Goal: Task Accomplishment & Management: Use online tool/utility

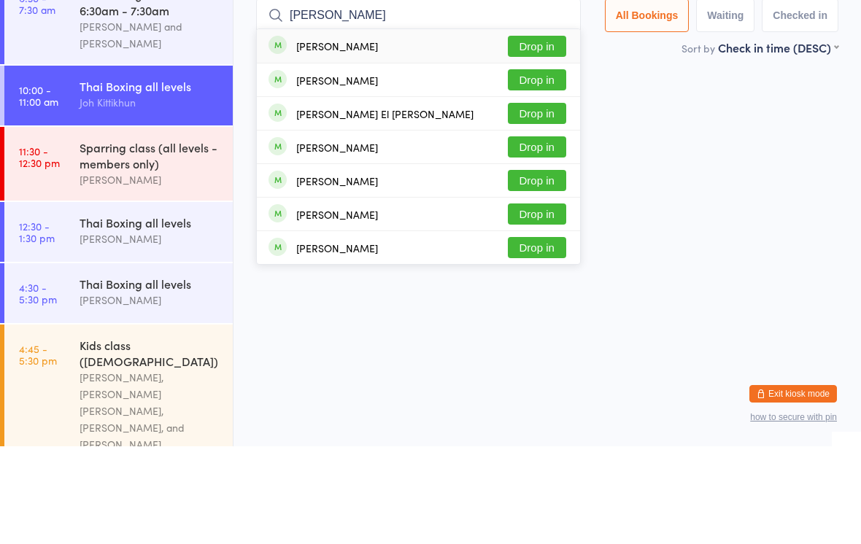
type input "[PERSON_NAME]"
click at [539, 134] on button "Drop in" at bounding box center [537, 144] width 58 height 21
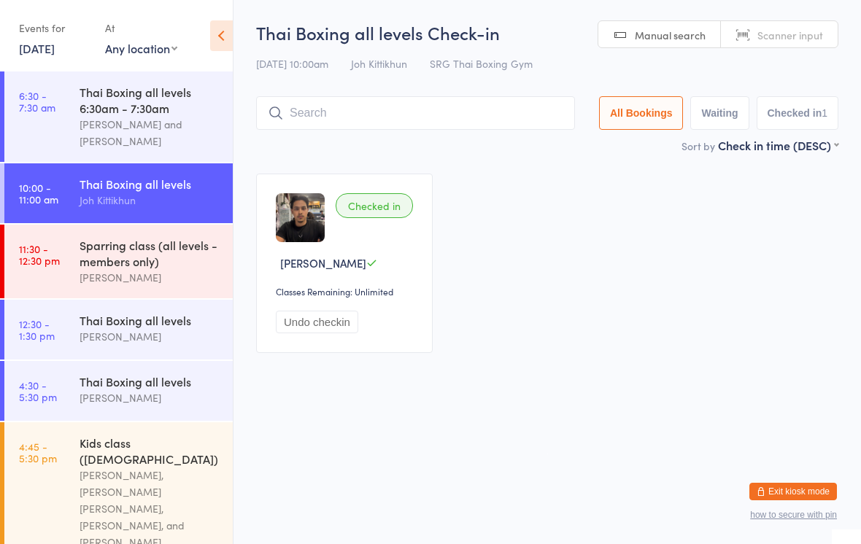
click at [330, 117] on input "search" at bounding box center [415, 113] width 319 height 34
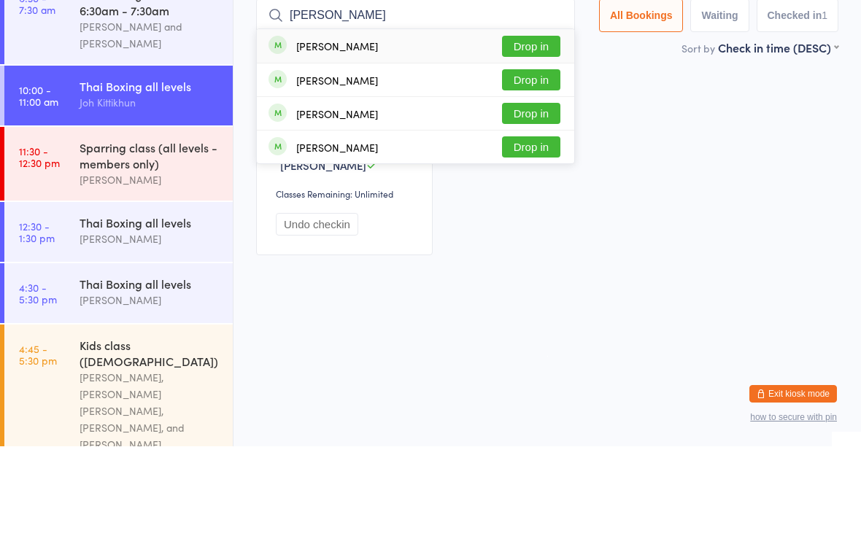
type input "[PERSON_NAME]"
click at [539, 167] on button "Drop in" at bounding box center [531, 177] width 58 height 21
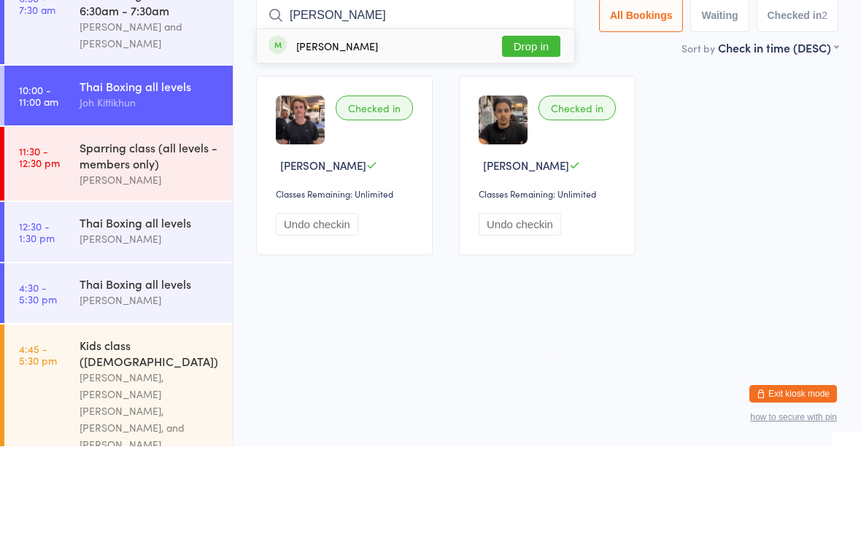
type input "[PERSON_NAME]"
click at [531, 134] on button "Drop in" at bounding box center [531, 144] width 58 height 21
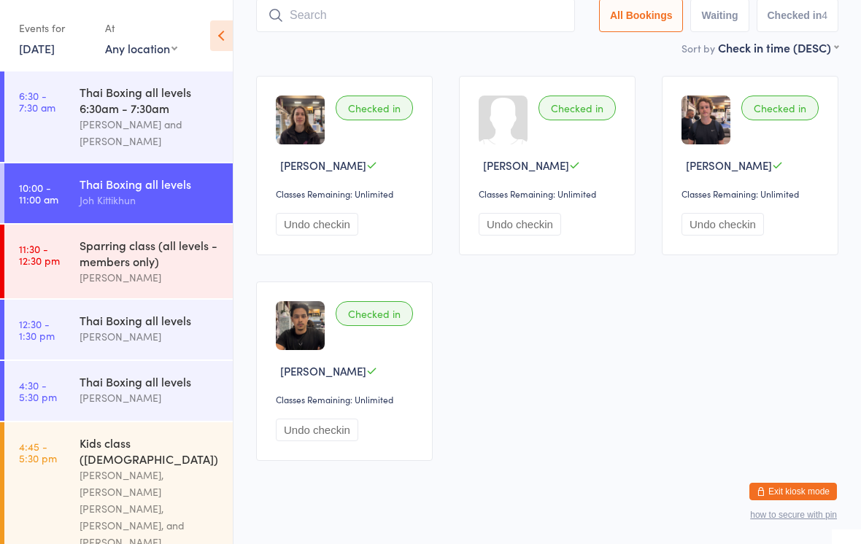
click at [496, 32] on input "search" at bounding box center [415, 16] width 319 height 34
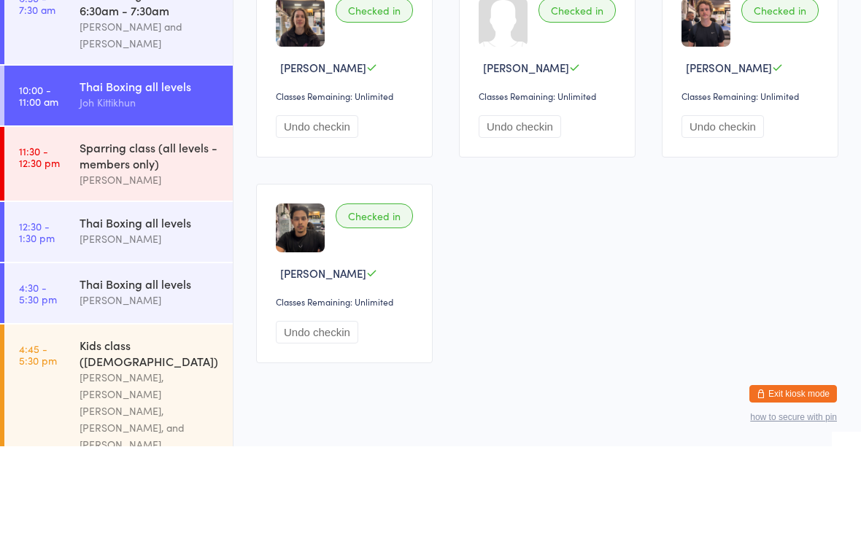
type input "Oll"
click at [406, 50] on div "[PERSON_NAME] Drop in" at bounding box center [415, 46] width 317 height 34
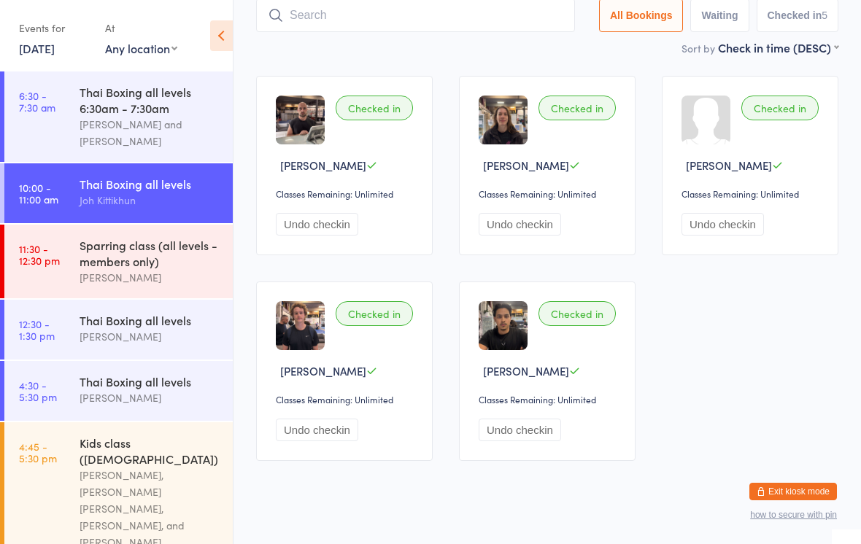
click at [402, 18] on input "search" at bounding box center [415, 16] width 319 height 34
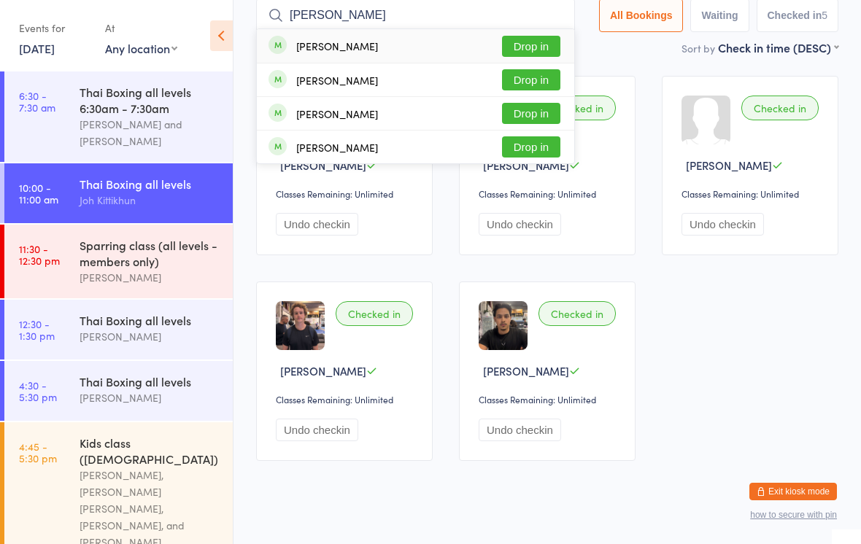
type input "[PERSON_NAME]"
click at [528, 43] on button "Drop in" at bounding box center [531, 46] width 58 height 21
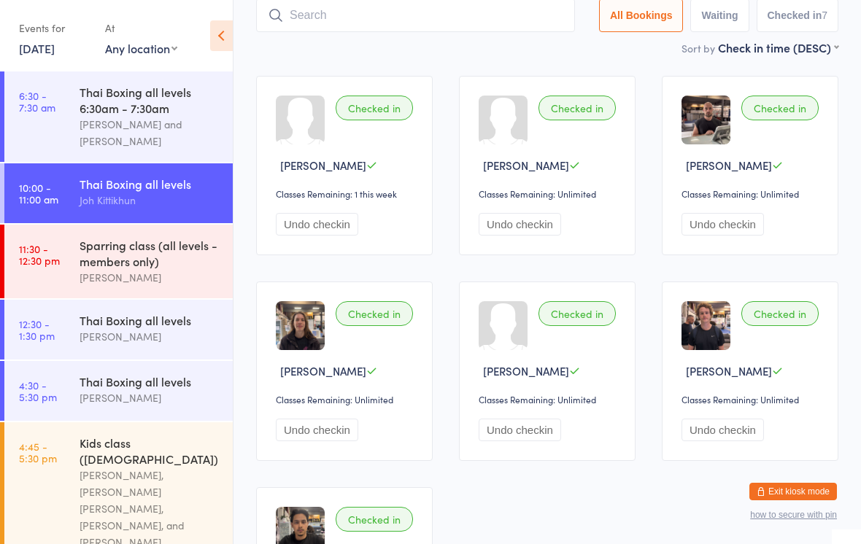
click at [426, 14] on input "search" at bounding box center [415, 16] width 319 height 34
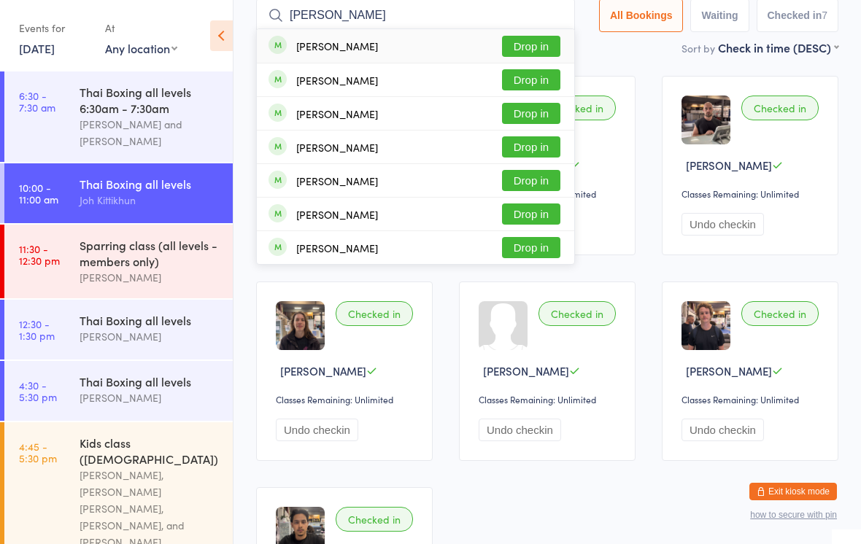
type input "[PERSON_NAME]"
click at [531, 50] on button "Drop in" at bounding box center [531, 46] width 58 height 21
